Goal: Feedback & Contribution: Contribute content

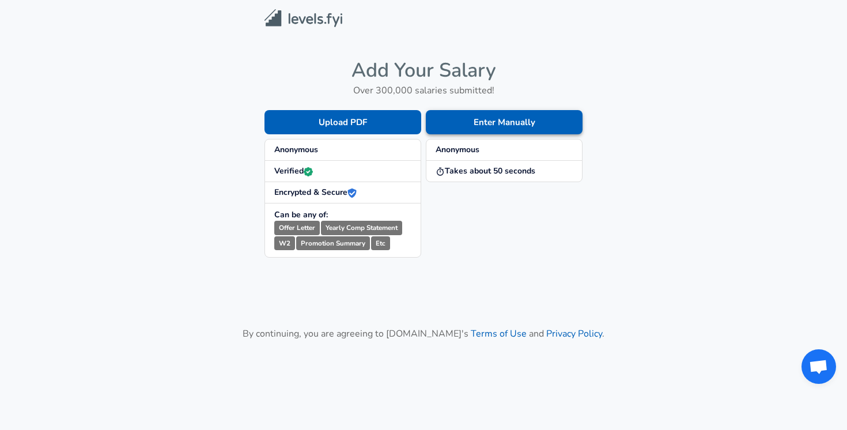
click at [481, 122] on button "Enter Manually" at bounding box center [504, 122] width 157 height 24
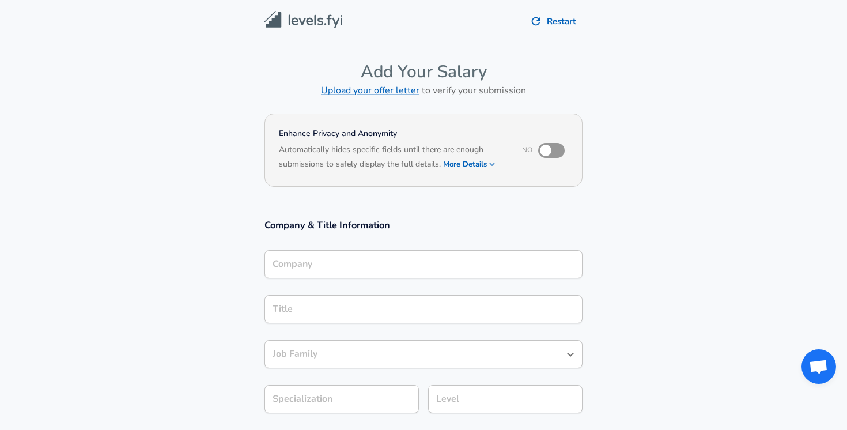
click at [279, 264] on input "Company" at bounding box center [424, 264] width 308 height 18
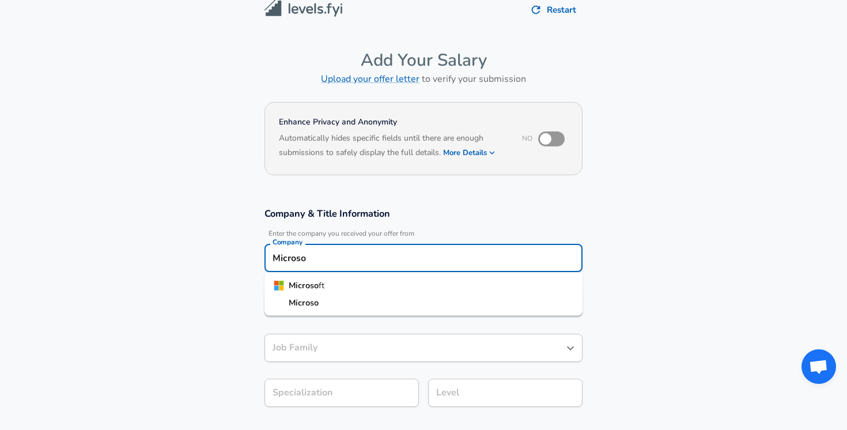
click at [308, 281] on strong "Microso" at bounding box center [304, 285] width 30 height 12
click at [287, 313] on div "Title" at bounding box center [423, 303] width 318 height 28
type input "Microsoft"
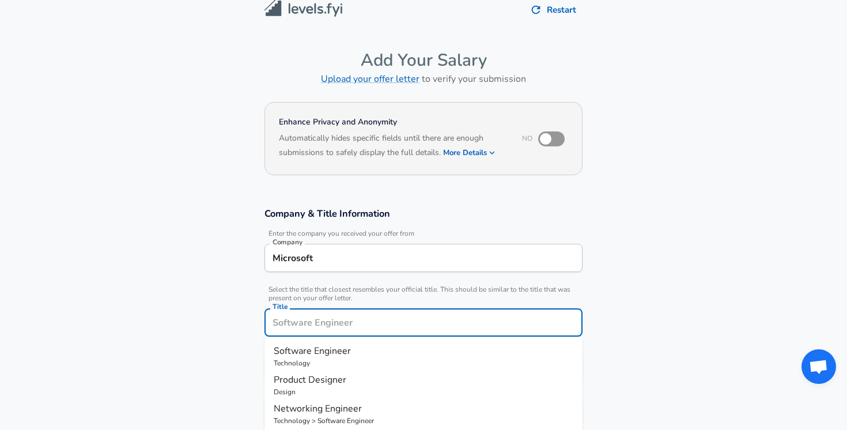
scroll to position [35, 0]
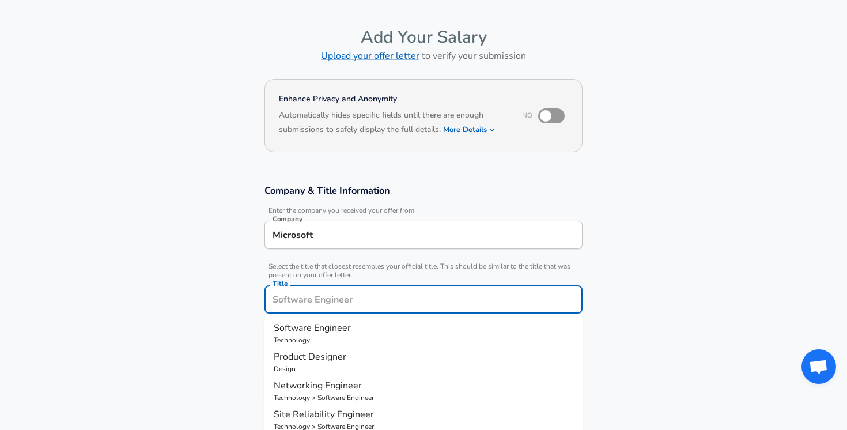
click at [294, 330] on span "Software Engineer" at bounding box center [312, 327] width 77 height 13
type input "Software Engineer"
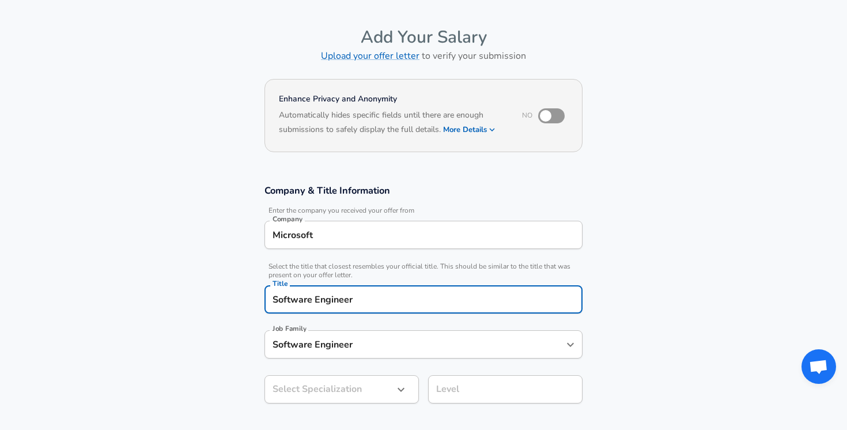
click at [297, 386] on body "Restart Add Your Salary Upload your offer letter to verify your submission Enha…" at bounding box center [423, 180] width 847 height 430
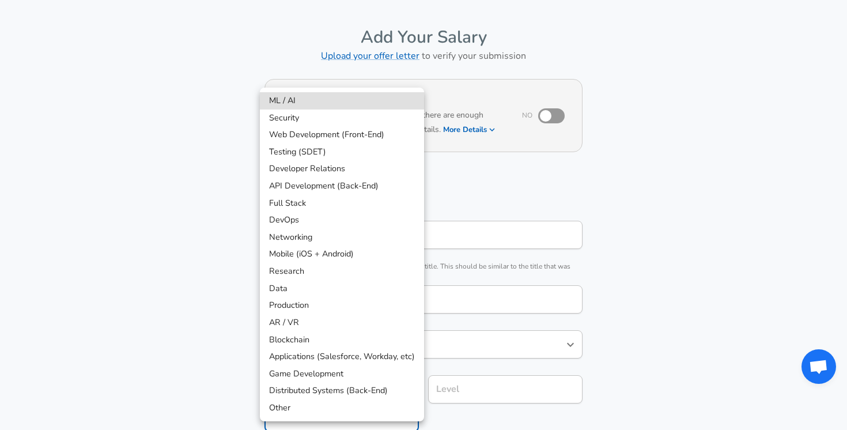
scroll to position [69, 0]
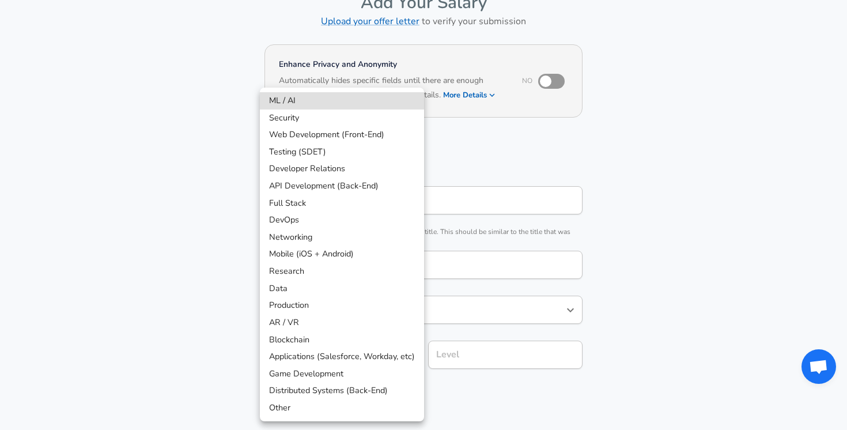
click at [377, 189] on li "API Development (Back-End)" at bounding box center [342, 185] width 164 height 17
type input "API Development (Back-End)"
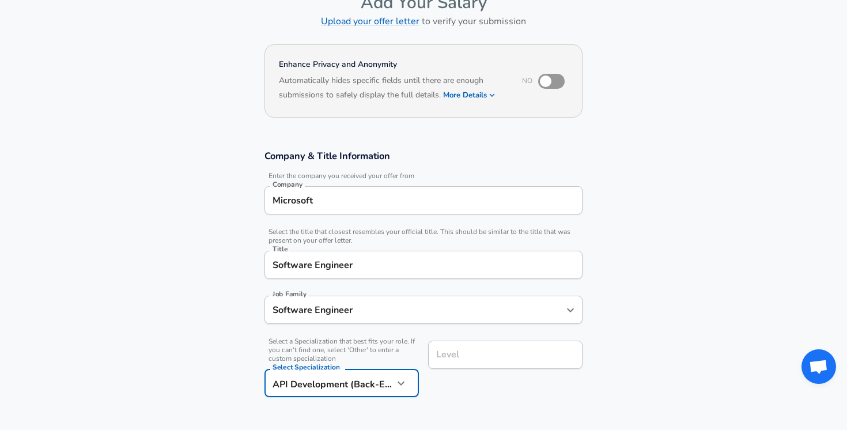
click at [500, 358] on input "Level" at bounding box center [505, 355] width 144 height 18
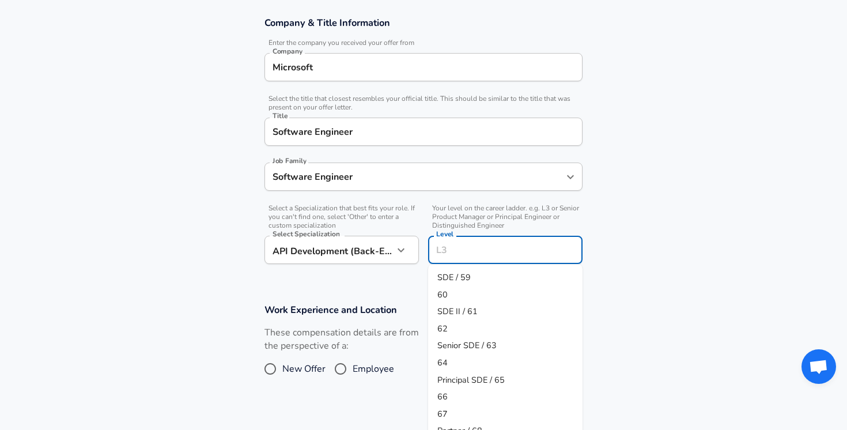
scroll to position [209, 0]
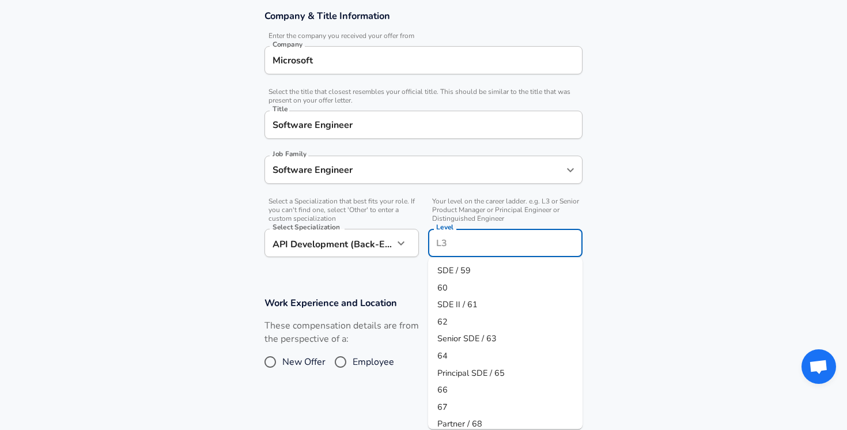
click at [446, 355] on span "64" at bounding box center [442, 356] width 10 height 12
type input "64"
click at [341, 362] on input "Employee" at bounding box center [340, 362] width 24 height 18
radio input "true"
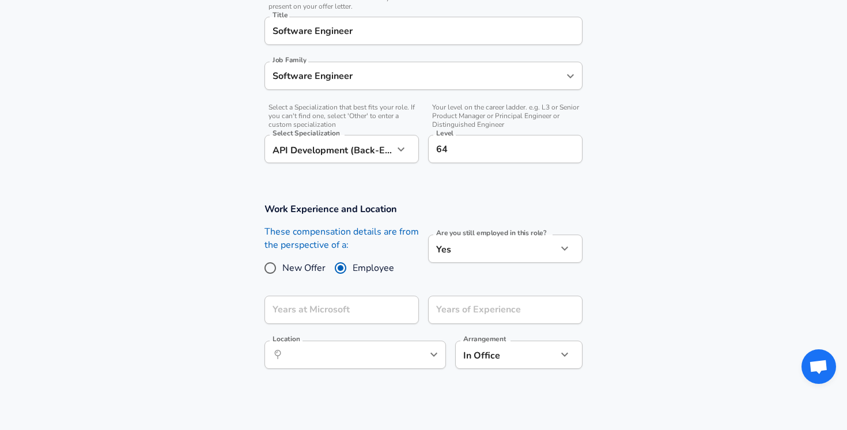
scroll to position [305, 0]
click at [359, 305] on input "Years at Microsoft" at bounding box center [328, 308] width 129 height 28
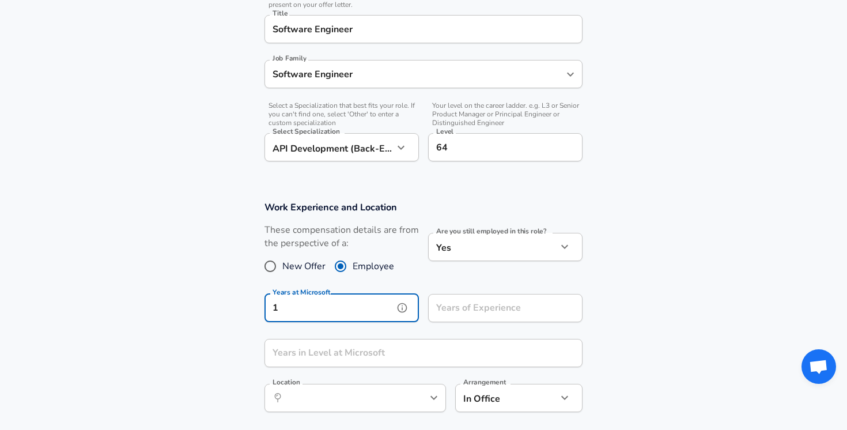
type input "1"
click at [485, 309] on input "Years of Experience" at bounding box center [492, 308] width 129 height 28
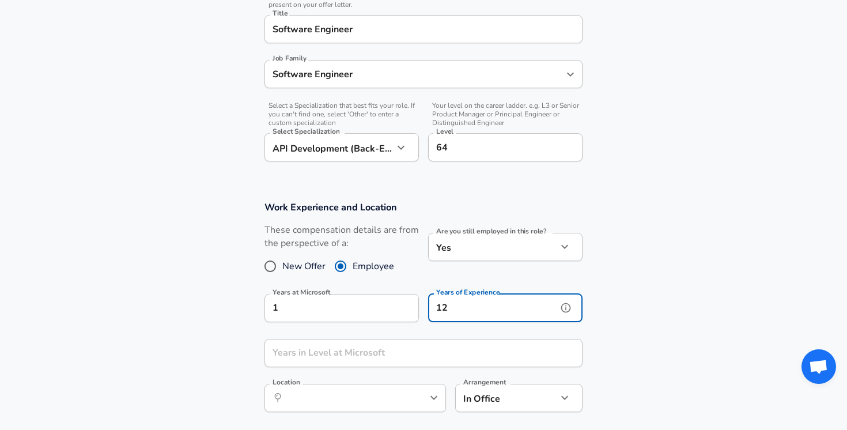
type input "12"
click at [308, 359] on input "Years in Level at Microsoft" at bounding box center [410, 353] width 293 height 28
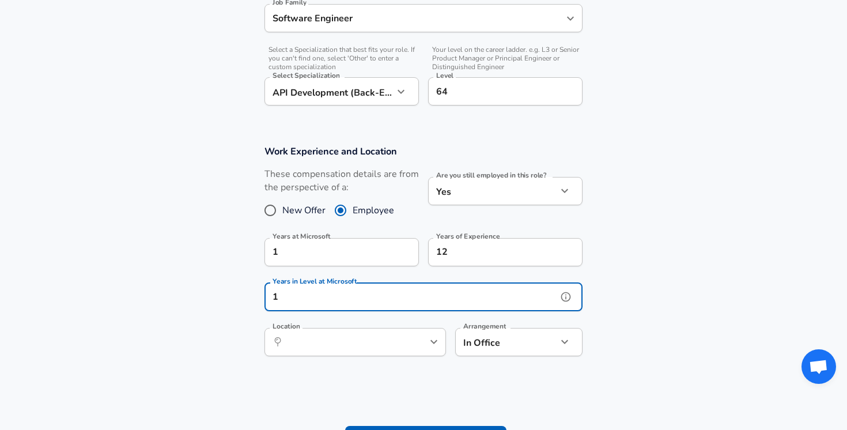
scroll to position [364, 0]
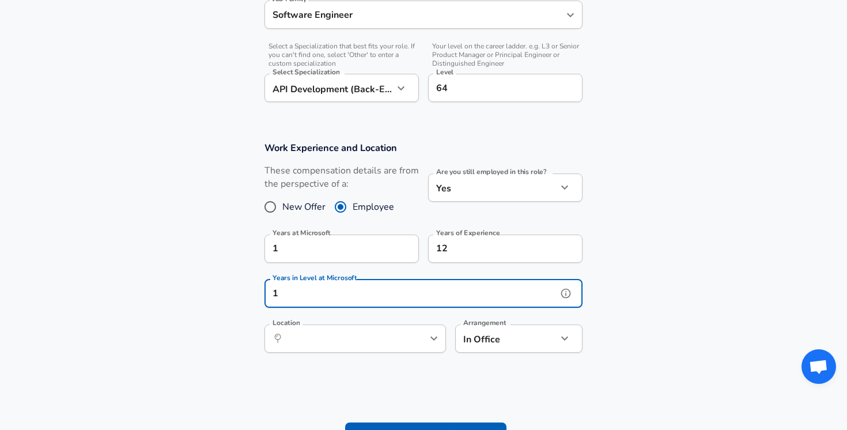
type input "1"
click at [338, 335] on input "Location" at bounding box center [342, 339] width 118 height 18
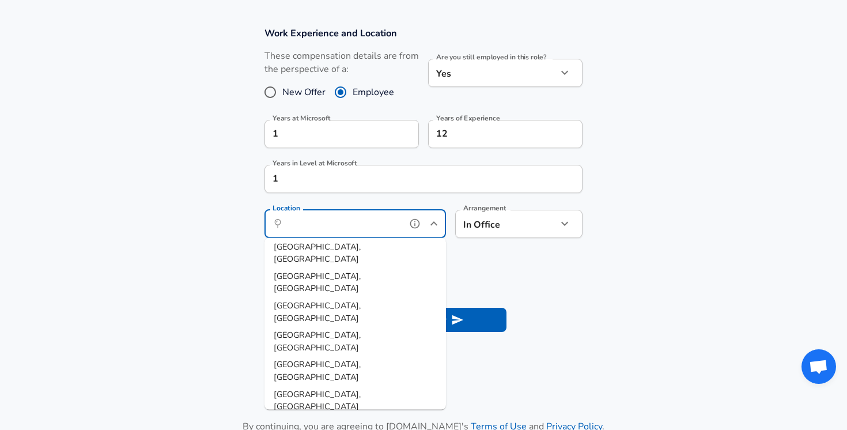
scroll to position [22, 0]
type input "[GEOGRAPHIC_DATA], [GEOGRAPHIC_DATA]"
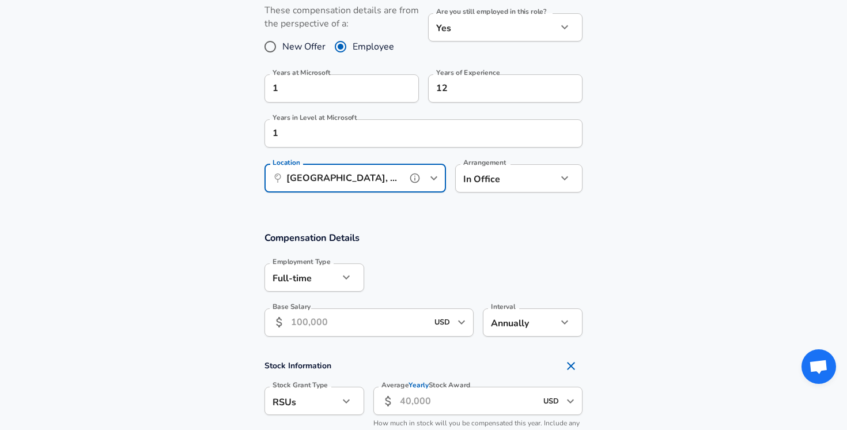
scroll to position [529, 0]
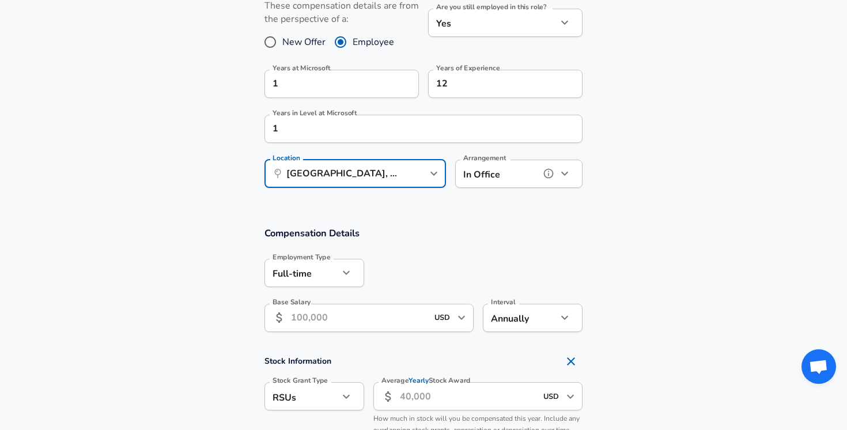
click at [565, 172] on icon "button" at bounding box center [565, 174] width 14 height 14
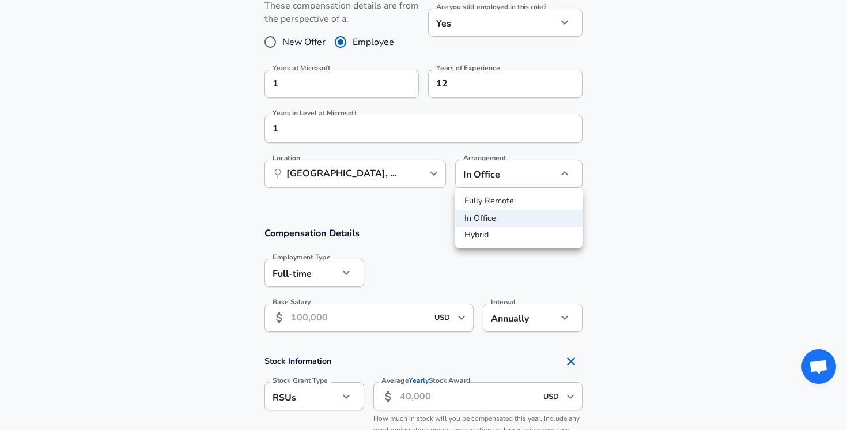
click at [492, 237] on li "Hybrid" at bounding box center [518, 234] width 127 height 17
type input "hybrid"
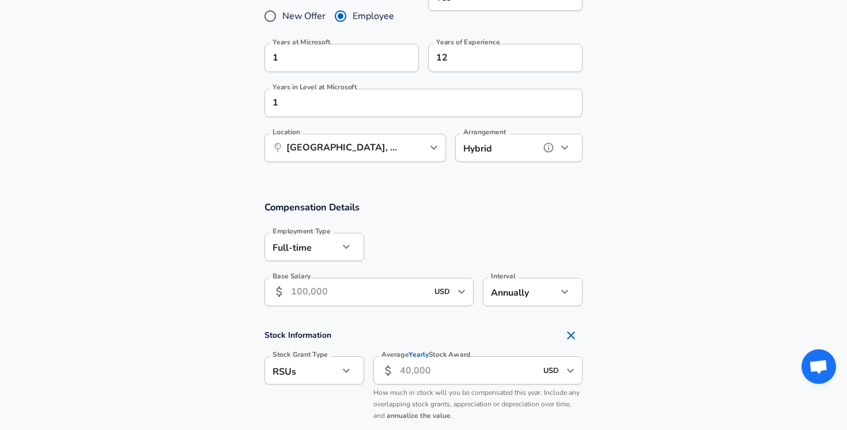
scroll to position [556, 0]
click at [327, 300] on input "Base Salary" at bounding box center [359, 291] width 137 height 28
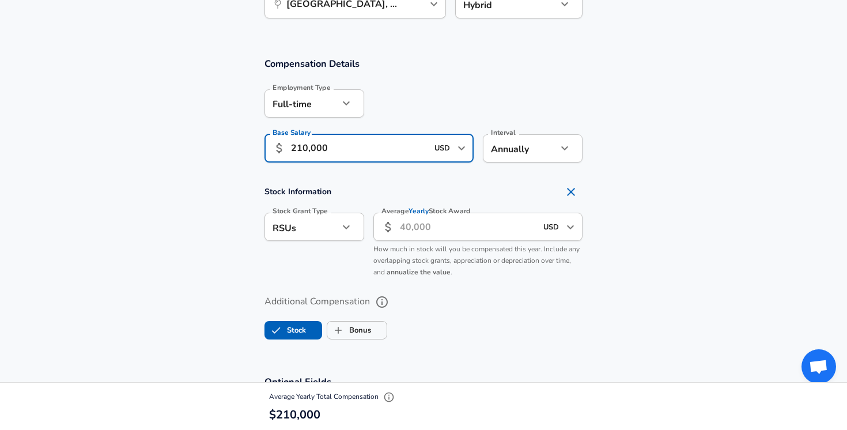
scroll to position [703, 0]
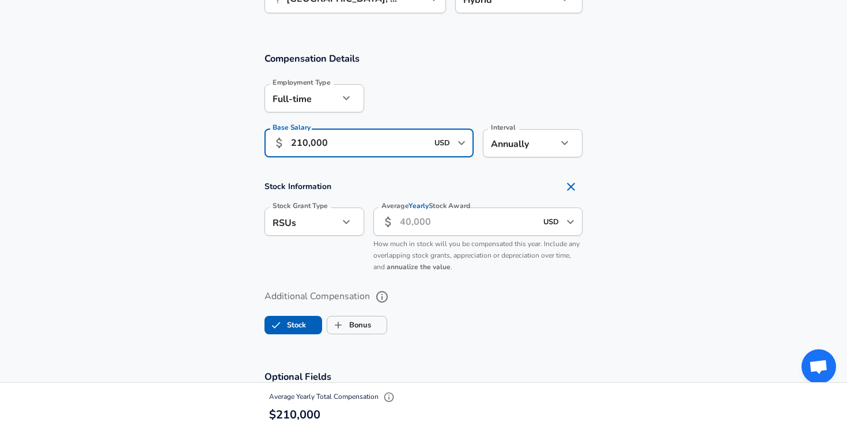
type input "210,000"
click at [414, 219] on input "Average Yearly Stock Award" at bounding box center [468, 221] width 137 height 28
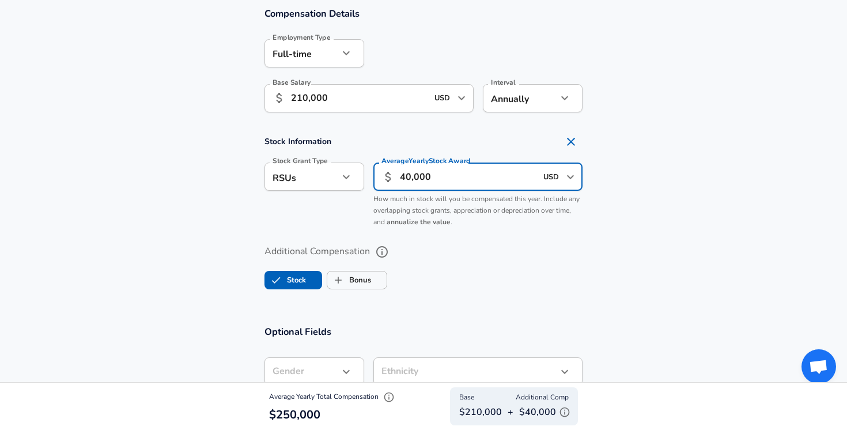
scroll to position [752, 0]
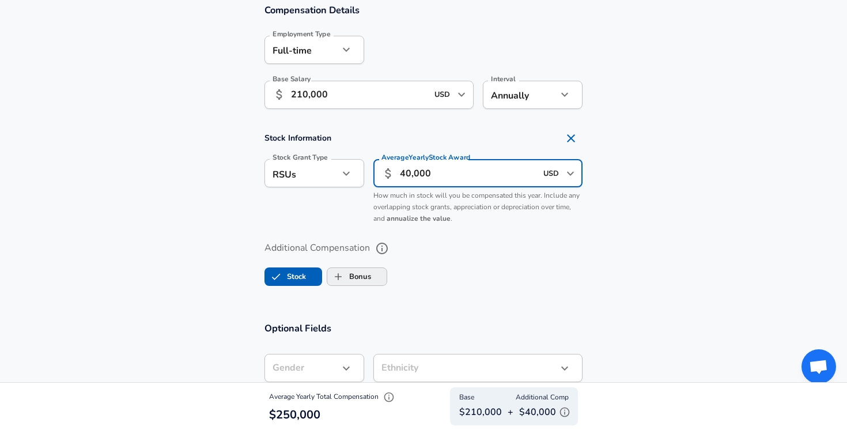
type input "40,000"
click at [365, 273] on label "Bonus" at bounding box center [349, 277] width 44 height 22
checkbox input "true"
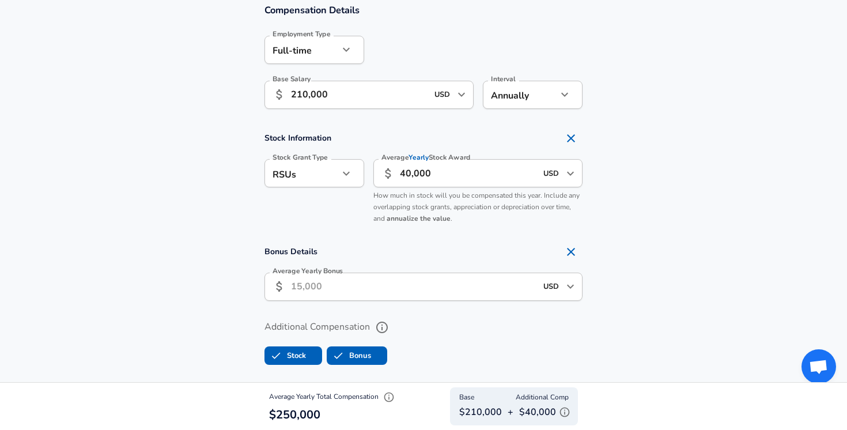
click at [333, 283] on input "Average Yearly Bonus" at bounding box center [413, 287] width 245 height 28
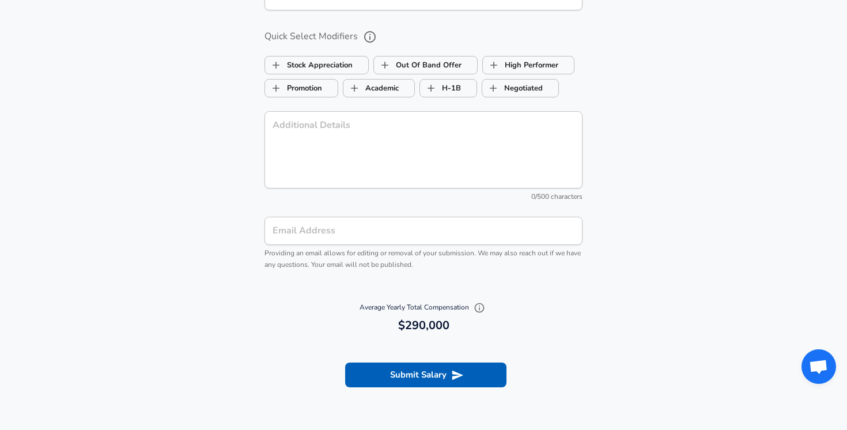
scroll to position [1267, 0]
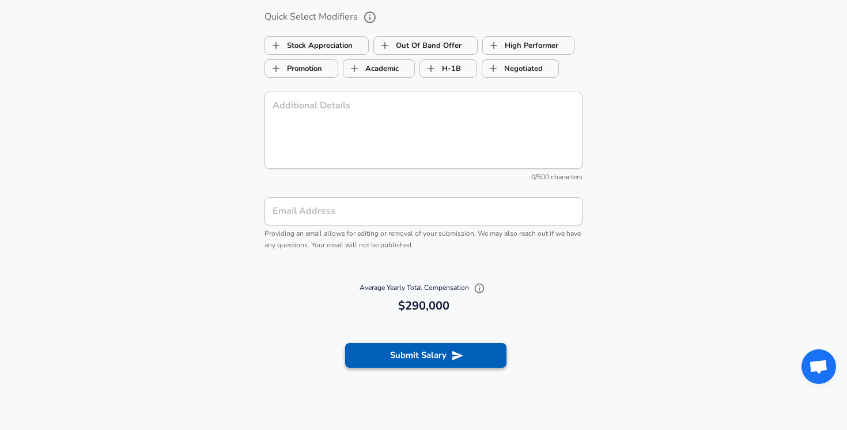
type input "40,000"
click at [415, 358] on button "Submit Salary" at bounding box center [425, 355] width 161 height 24
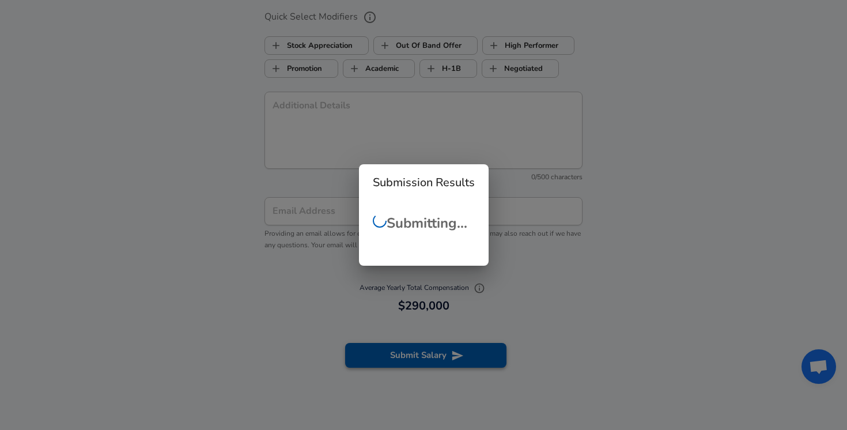
scroll to position [0, 0]
